Goal: Communication & Community: Answer question/provide support

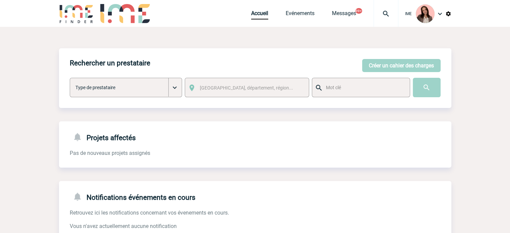
click at [396, 9] on div at bounding box center [386, 13] width 25 height 27
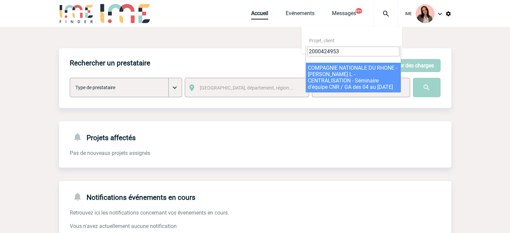
type input "2000424953"
select select "24454"
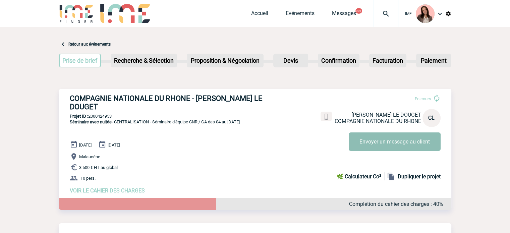
click at [378, 142] on button "Envoyer un message au client" at bounding box center [395, 142] width 92 height 18
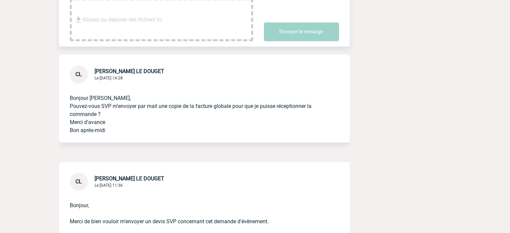
scroll to position [83, 0]
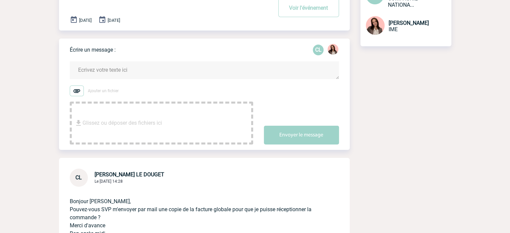
click at [104, 75] on textarea at bounding box center [204, 70] width 269 height 18
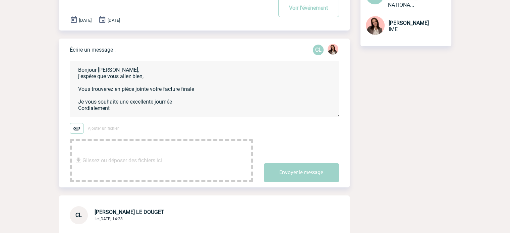
type textarea "Bonjour [PERSON_NAME], j'espère que vous allez bien, Vous trouverez en pièce jo…"
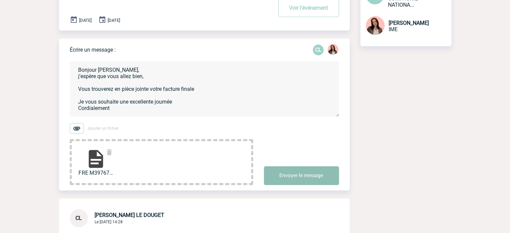
click at [324, 184] on button "Envoyer le message" at bounding box center [301, 175] width 75 height 19
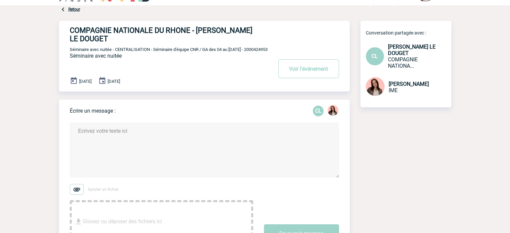
scroll to position [0, 0]
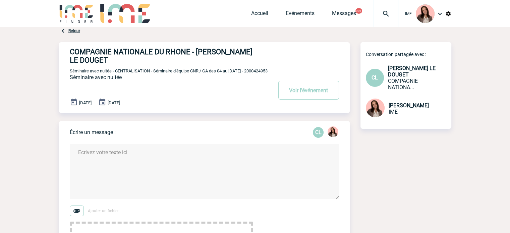
click at [386, 7] on div at bounding box center [386, 13] width 25 height 27
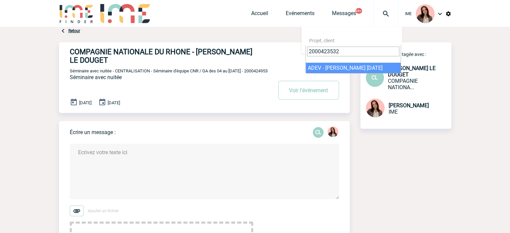
type input "2000423532"
select select "23033"
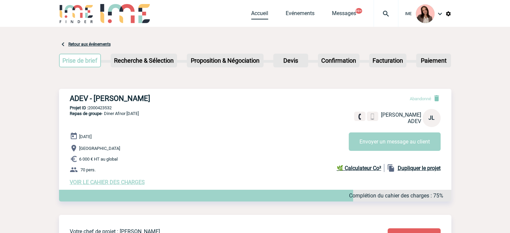
click at [259, 15] on link "Accueil" at bounding box center [259, 14] width 17 height 9
